Goal: Information Seeking & Learning: Learn about a topic

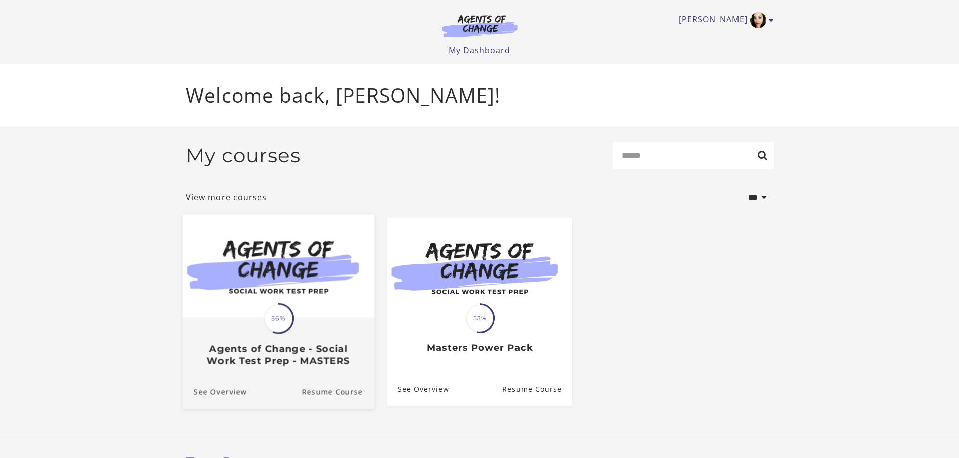
drag, startPoint x: 260, startPoint y: 336, endPoint x: 286, endPoint y: 346, distance: 28.7
click at [260, 336] on div "Translation missing: en.liquid.partials.dashboard_course_card.progress_descript…" at bounding box center [277, 343] width 191 height 48
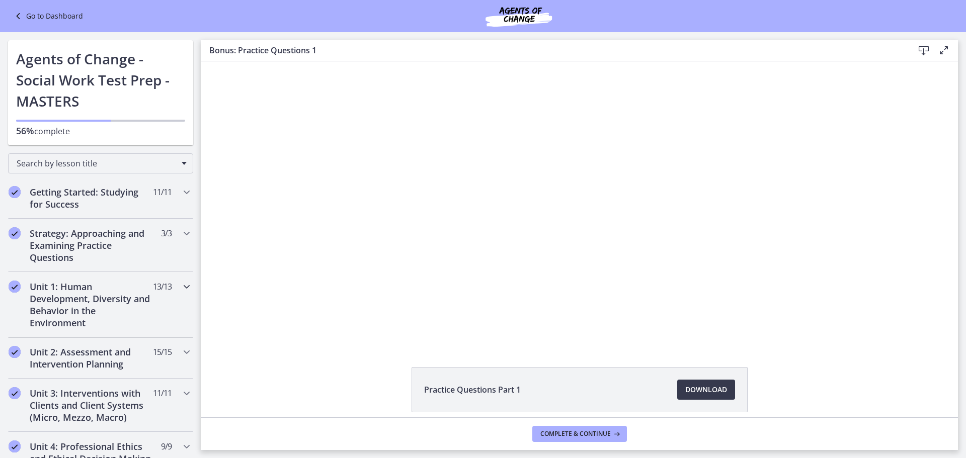
click at [127, 305] on h2 "Unit 1: Human Development, Diversity and Behavior in the Environment" at bounding box center [91, 305] width 123 height 48
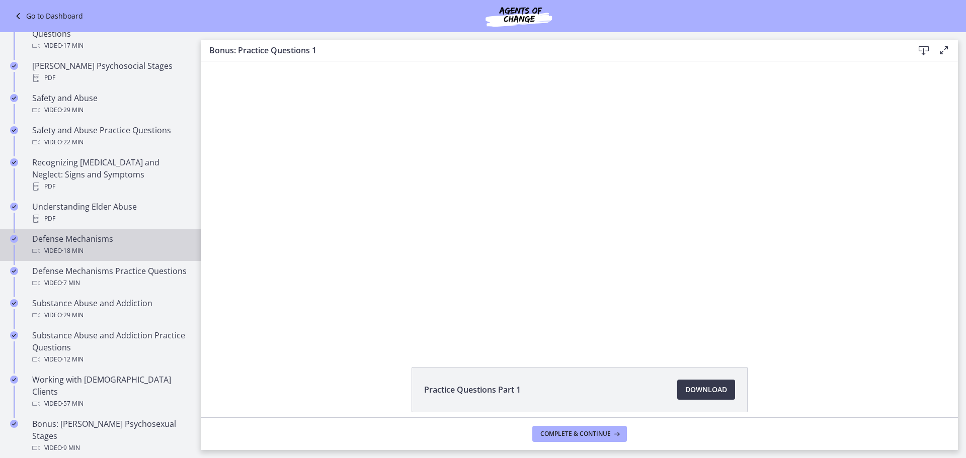
scroll to position [403, 0]
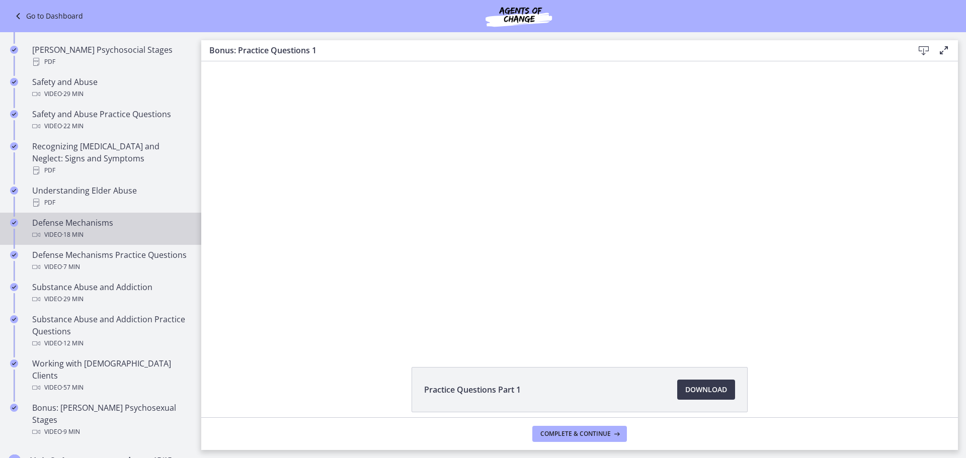
click at [107, 217] on div "Defense Mechanisms Video · 18 min" at bounding box center [110, 229] width 157 height 24
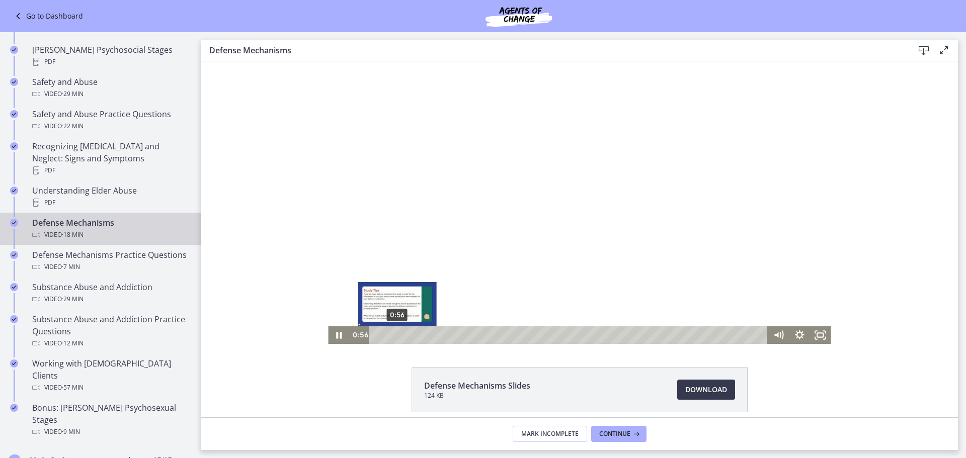
click at [393, 332] on div "0:56" at bounding box center [570, 336] width 386 height 18
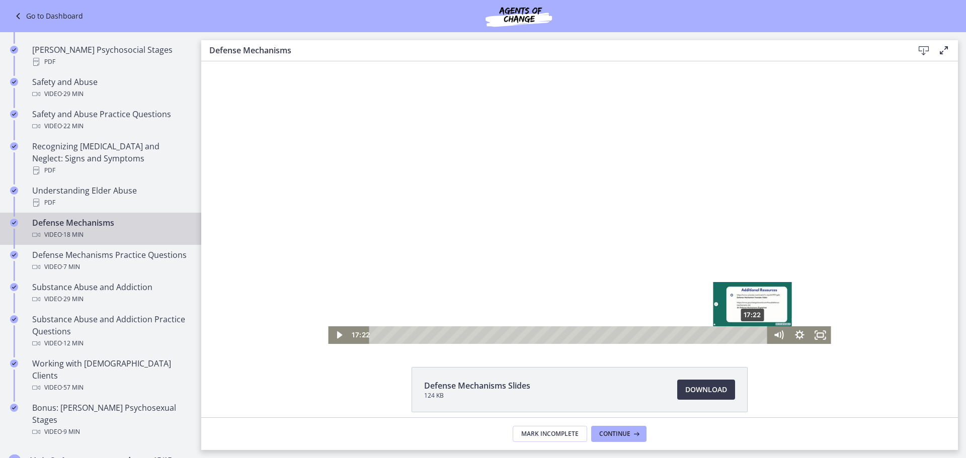
click at [750, 333] on div "17:22" at bounding box center [570, 336] width 386 height 18
click at [337, 335] on icon "Play Video" at bounding box center [340, 336] width 6 height 8
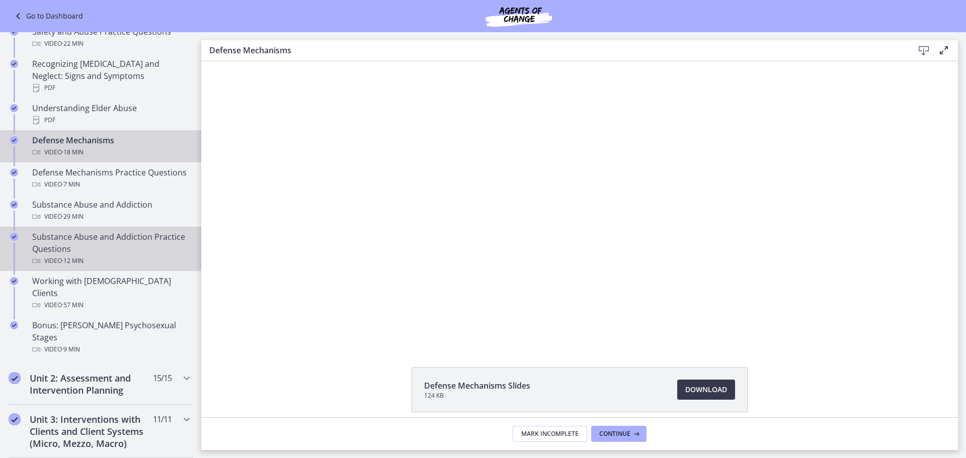
scroll to position [503, 0]
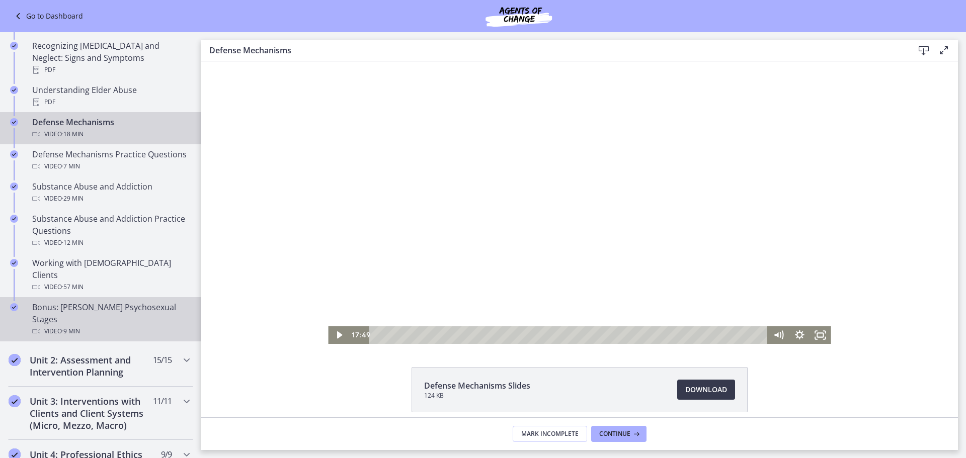
click at [106, 326] on div "Video · 9 min" at bounding box center [110, 332] width 157 height 12
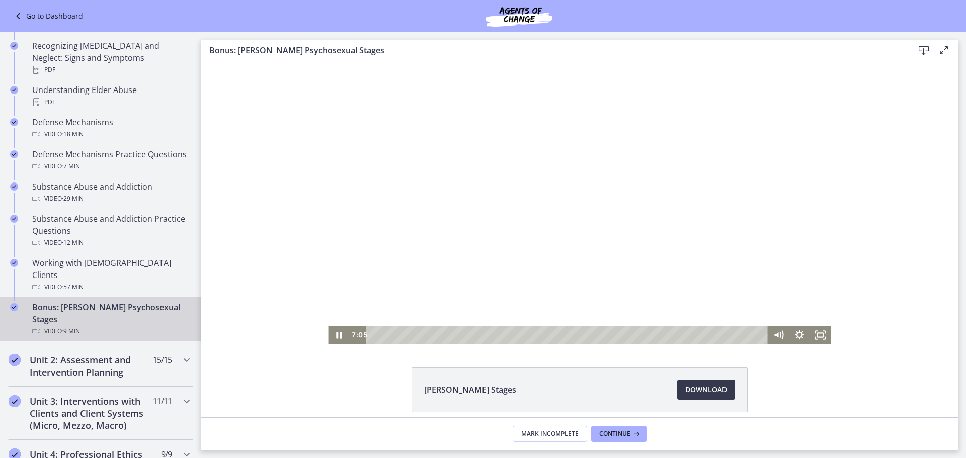
click at [519, 178] on div at bounding box center [579, 202] width 503 height 283
